Goal: Book appointment/travel/reservation

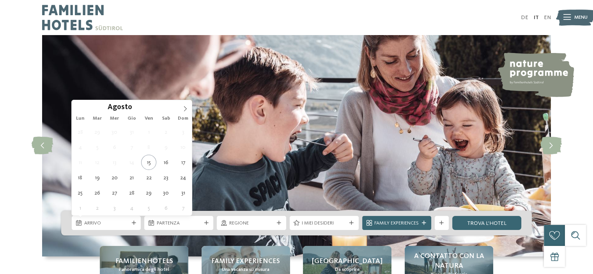
click at [135, 224] on icon at bounding box center [134, 223] width 4 height 4
click at [185, 105] on span at bounding box center [185, 106] width 13 height 13
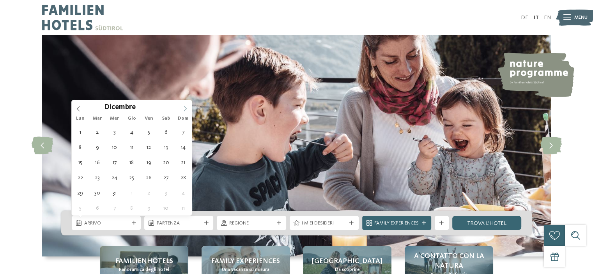
type input "****"
click at [185, 105] on span at bounding box center [185, 106] width 13 height 13
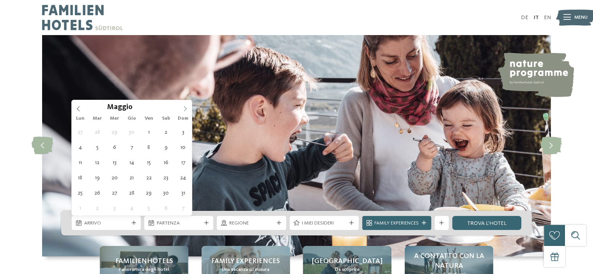
click at [185, 105] on span at bounding box center [185, 106] width 13 height 13
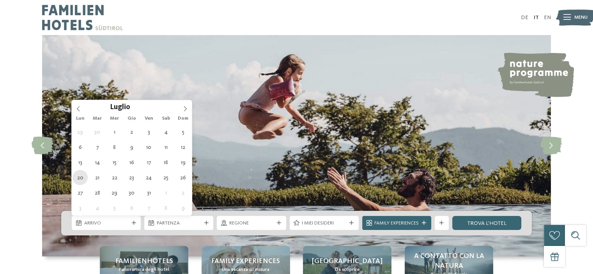
type div "[DATE]"
type input "****"
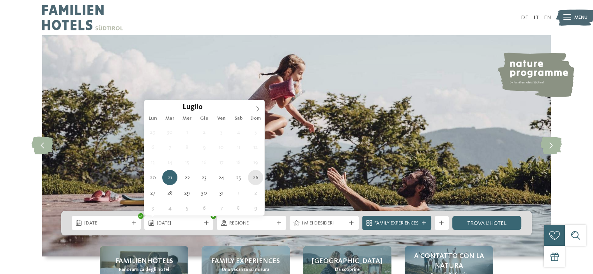
type div "[DATE]"
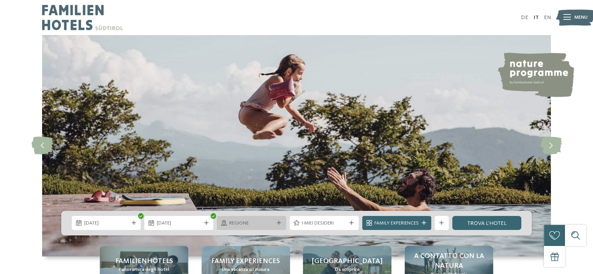
click at [266, 223] on span "Regione" at bounding box center [251, 223] width 44 height 7
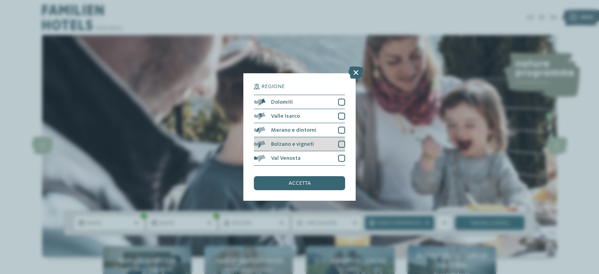
click at [340, 144] on div at bounding box center [341, 144] width 7 height 7
click at [308, 181] on span "accetta" at bounding box center [300, 183] width 22 height 5
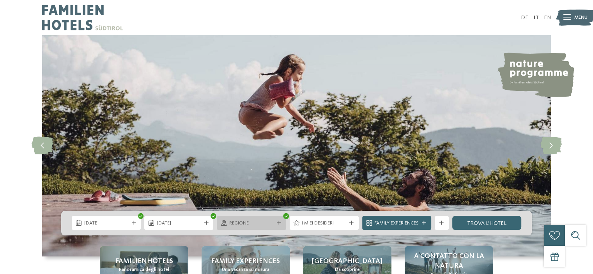
click at [271, 225] on span "Regione" at bounding box center [251, 223] width 44 height 7
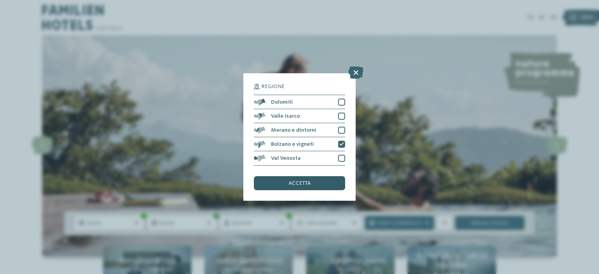
click at [311, 187] on div "accetta" at bounding box center [299, 183] width 91 height 14
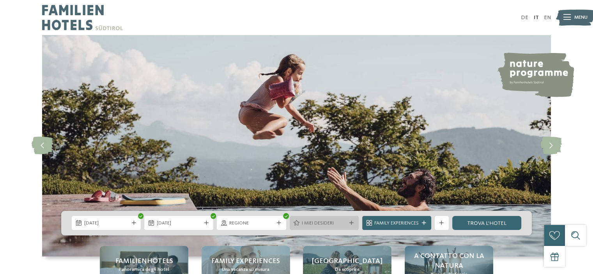
click at [333, 222] on span "I miei desideri" at bounding box center [324, 223] width 44 height 7
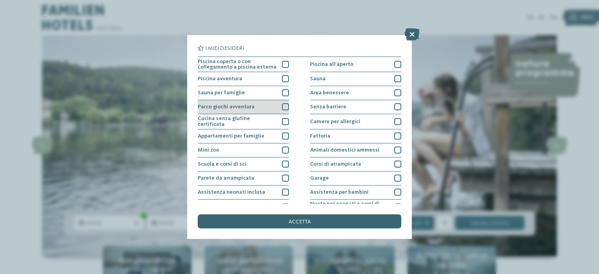
click at [282, 107] on div at bounding box center [285, 106] width 7 height 7
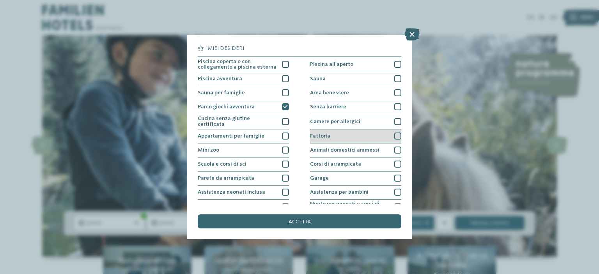
click at [394, 137] on div at bounding box center [397, 136] width 7 height 7
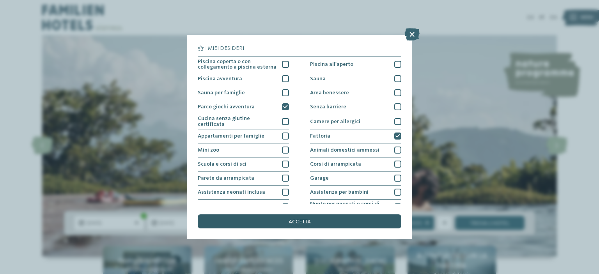
click at [338, 220] on div "accetta" at bounding box center [300, 222] width 204 height 14
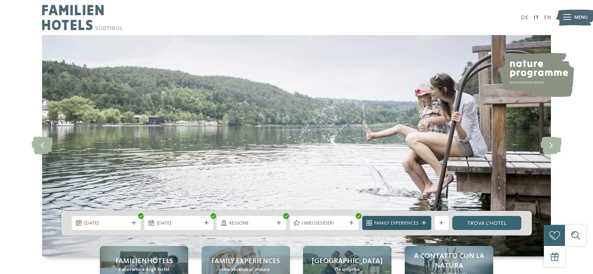
click at [409, 222] on span "Family Experiences" at bounding box center [396, 223] width 44 height 7
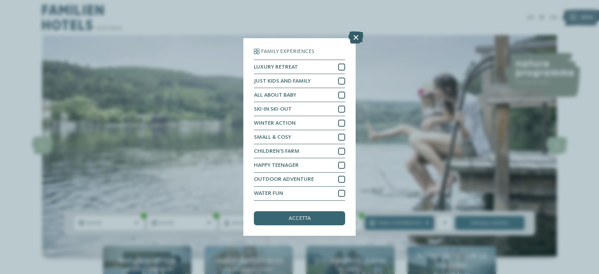
click at [356, 35] on icon at bounding box center [355, 38] width 15 height 12
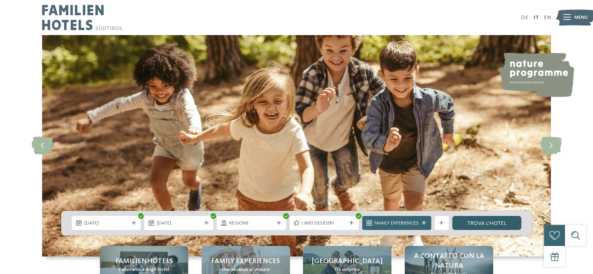
click at [476, 218] on link "trova l’hotel" at bounding box center [486, 223] width 69 height 14
